Goal: Navigation & Orientation: Find specific page/section

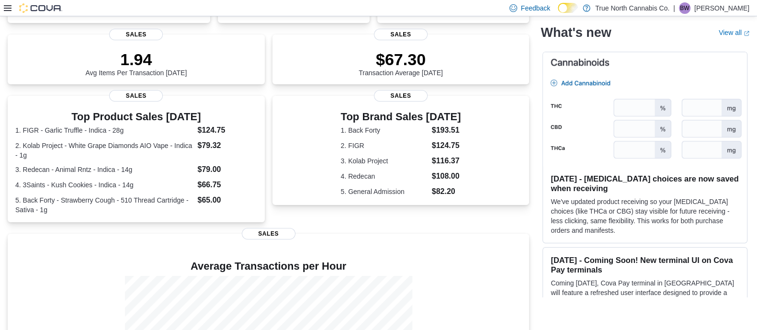
scroll to position [122, 0]
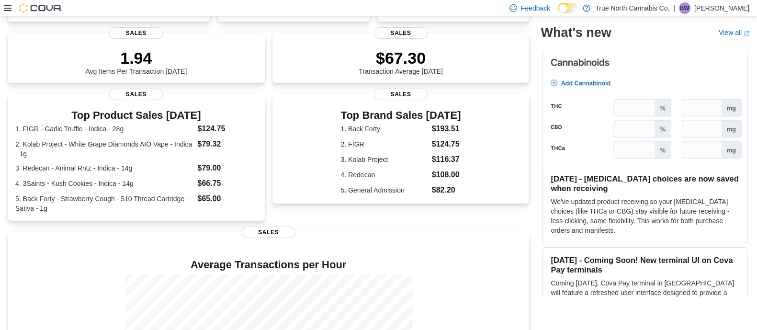
click at [689, 6] on span "BW" at bounding box center [684, 7] width 9 height 11
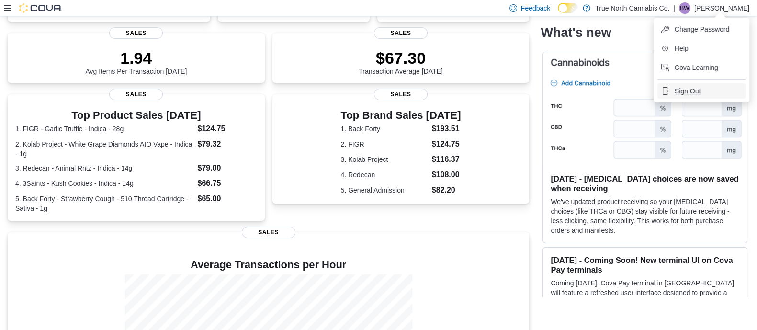
click at [686, 94] on span "Sign Out" at bounding box center [688, 91] width 26 height 10
